Goal: Task Accomplishment & Management: Manage account settings

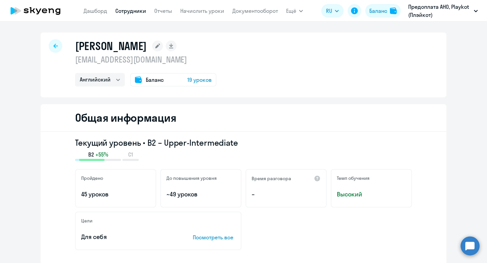
select select "english"
click at [296, 8] on button "Ещё" at bounding box center [294, 11] width 17 height 14
click at [133, 8] on link "Сотрудники" at bounding box center [130, 10] width 31 height 7
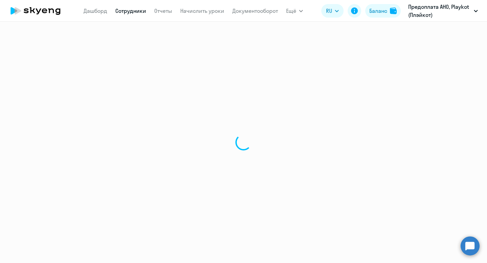
select select "30"
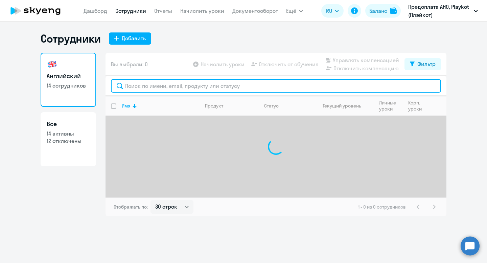
click at [127, 83] on input "text" at bounding box center [276, 86] width 330 height 14
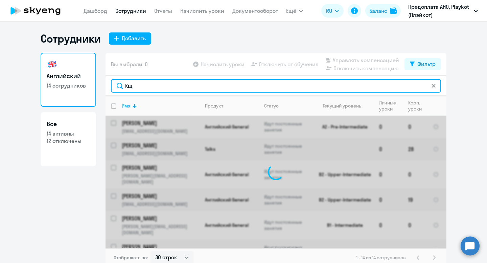
type input "[PERSON_NAME]"
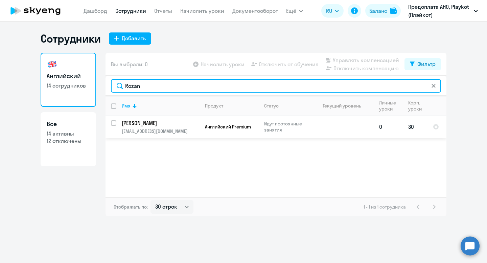
type input "Rozan"
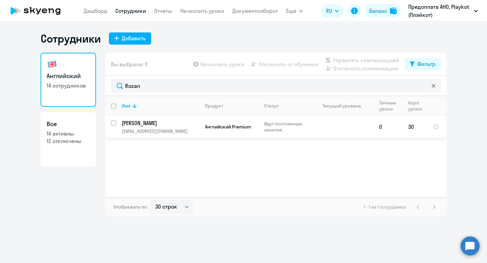
click at [342, 130] on td at bounding box center [342, 127] width 63 height 22
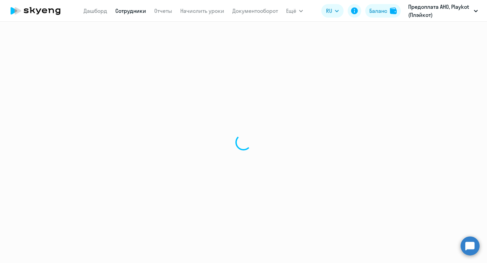
select select "english"
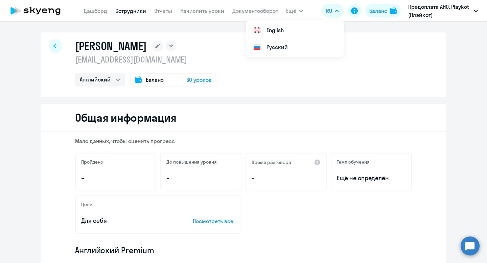
click at [200, 81] on span "30 уроков" at bounding box center [198, 80] width 25 height 8
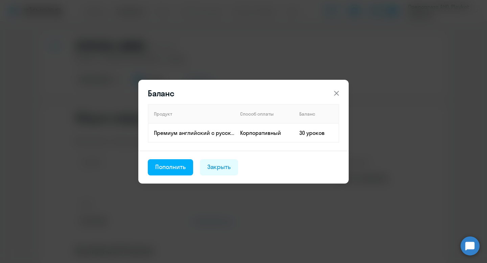
click at [215, 56] on div "Баланс Продукт Способ оплаты Баланс Премиум [DEMOGRAPHIC_DATA] с русскоговорящи…" at bounding box center [244, 131] width 328 height 189
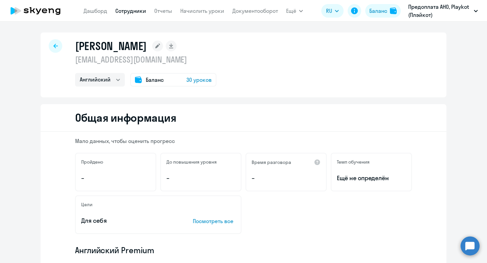
click at [55, 45] on icon at bounding box center [55, 46] width 4 height 5
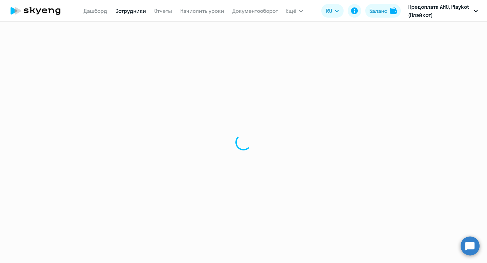
select select "30"
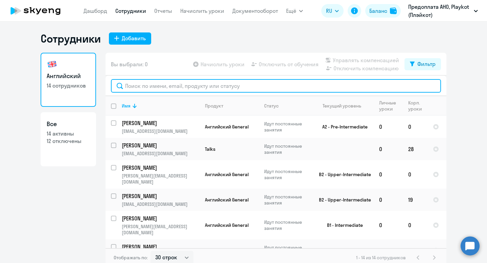
click at [156, 88] on input "text" at bounding box center [276, 86] width 330 height 14
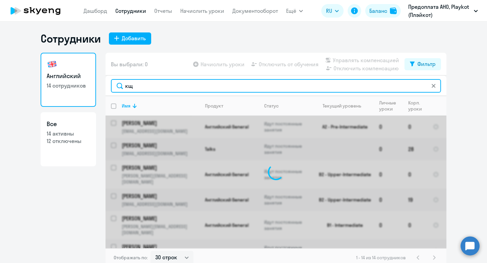
type input "к"
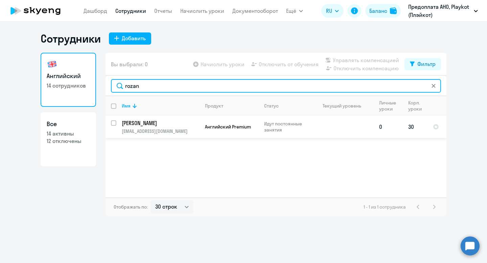
type input "rozan"
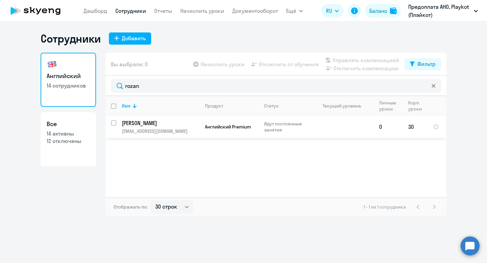
click at [114, 122] on input "select row 22434299" at bounding box center [118, 127] width 14 height 14
checkbox input "true"
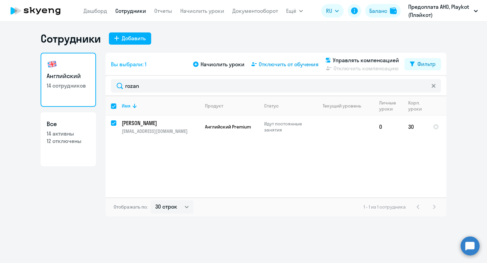
click at [275, 64] on span "Отключить от обучения" at bounding box center [289, 64] width 60 height 8
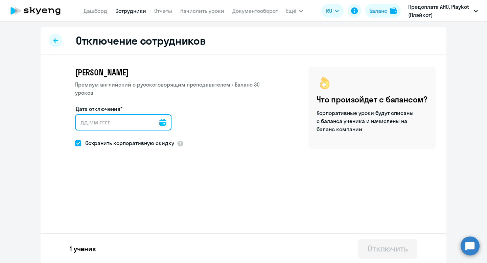
click at [111, 122] on input "Дата отключения*" at bounding box center [123, 122] width 96 height 16
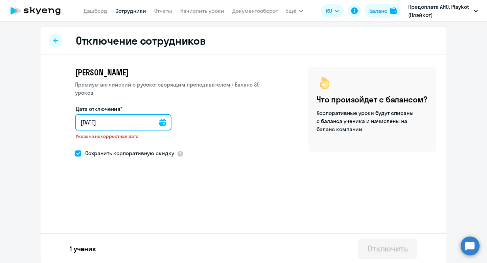
type input "[DATE]"
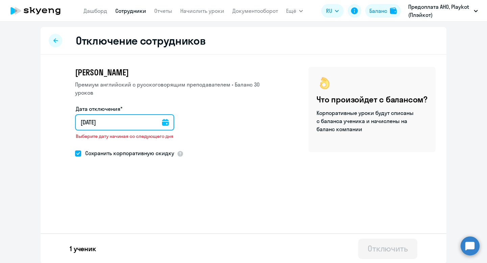
type input "[DATE]"
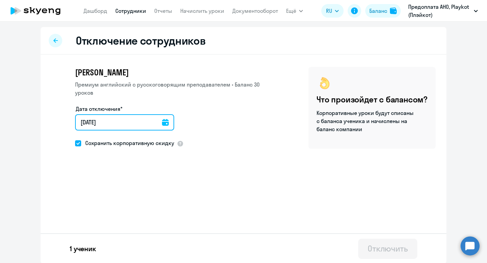
type input "[DATE]"
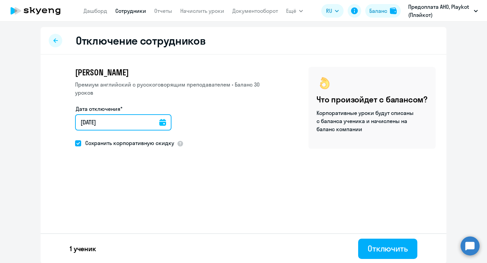
type input "[DATE]"
click at [79, 142] on span at bounding box center [78, 143] width 6 height 6
click at [75, 143] on input "Сохранить корпоративную скидку" at bounding box center [75, 143] width 0 height 0
checkbox input "false"
click at [85, 122] on input "[DATE]" at bounding box center [123, 122] width 96 height 16
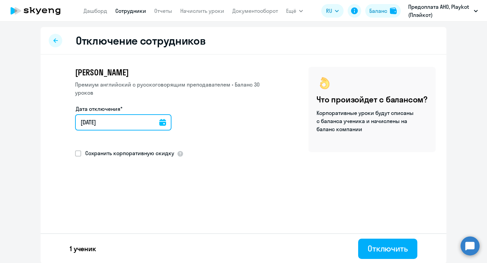
type input "10.92.025"
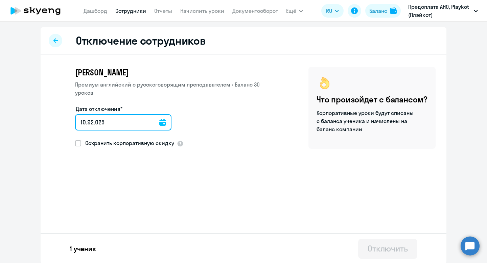
type input "[DATE]"
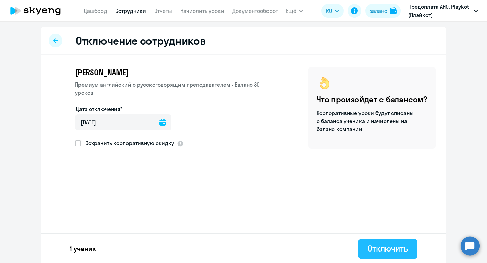
click at [392, 245] on div "Отключить" at bounding box center [388, 248] width 40 height 11
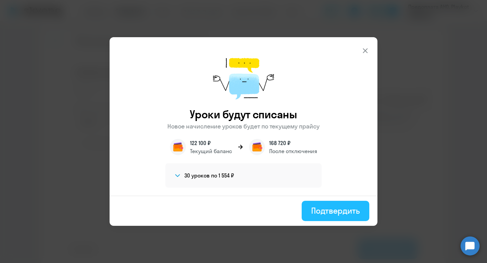
click at [338, 215] on div "Подтвердить" at bounding box center [335, 210] width 49 height 11
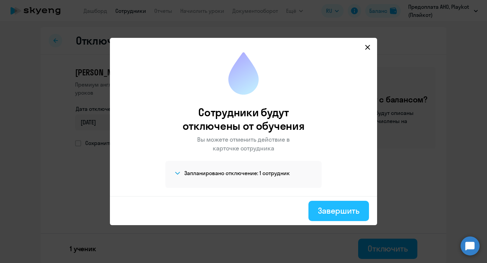
click at [330, 210] on div "Завершить" at bounding box center [339, 210] width 42 height 11
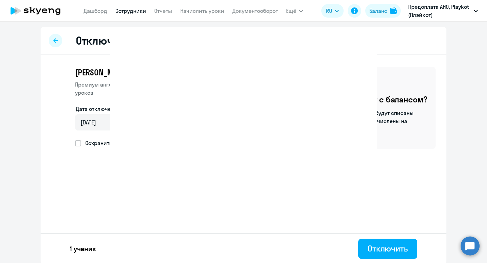
select select "30"
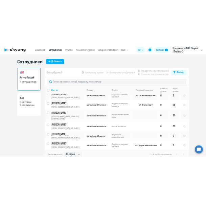
scroll to position [194, 0]
